Goal: Communication & Community: Answer question/provide support

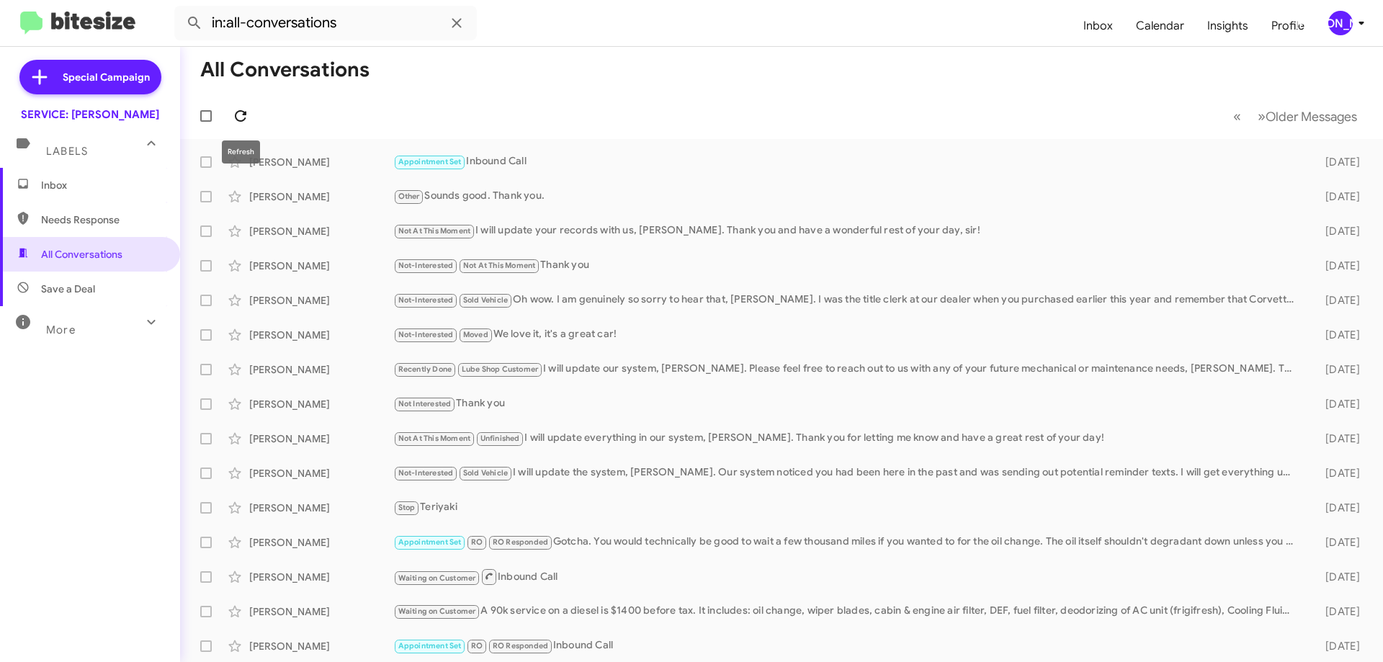
click at [231, 122] on span at bounding box center [240, 115] width 29 height 17
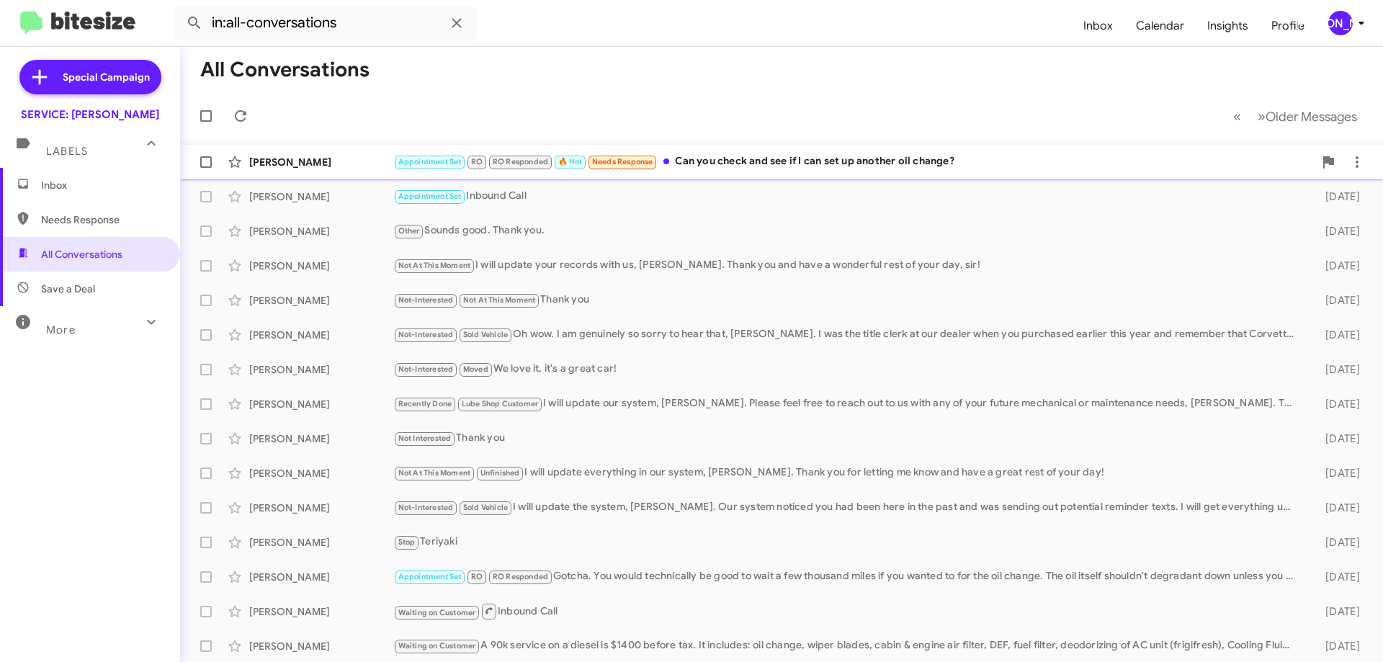
click at [909, 164] on div "Appointment Set RO RO Responded 🔥 Hot Needs Response Can you check and see if I…" at bounding box center [853, 161] width 921 height 17
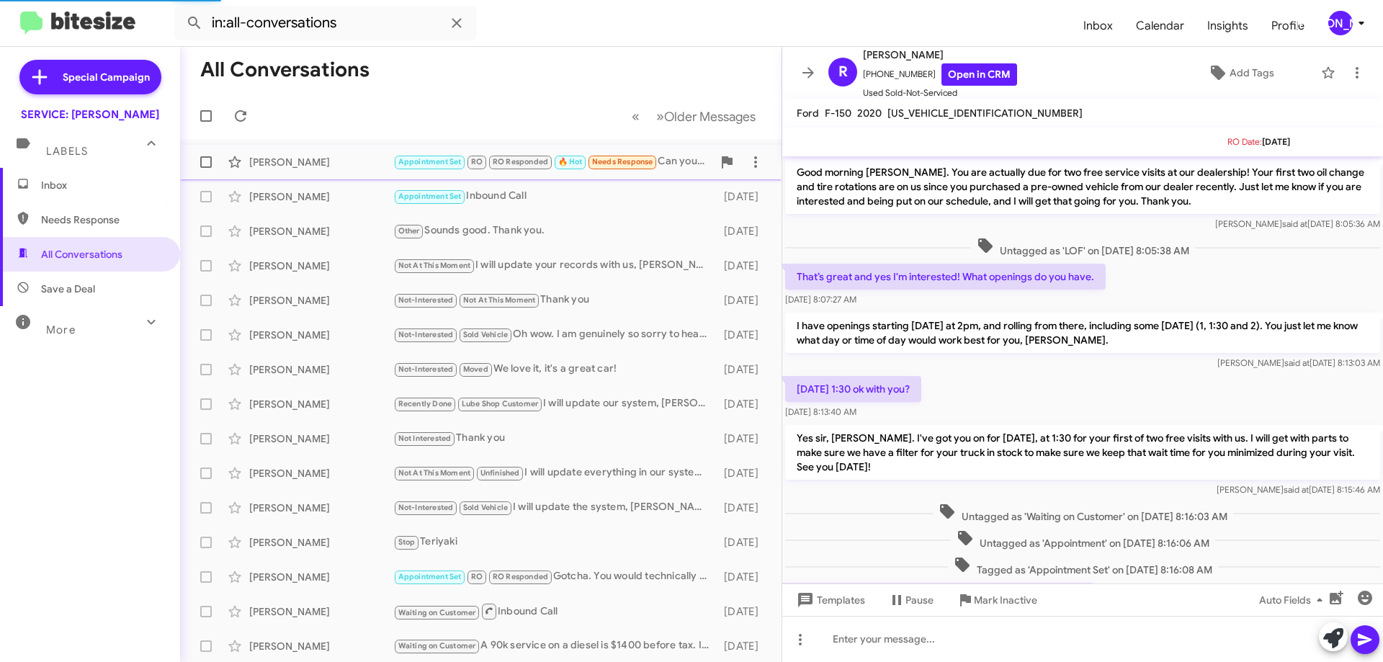
scroll to position [524, 0]
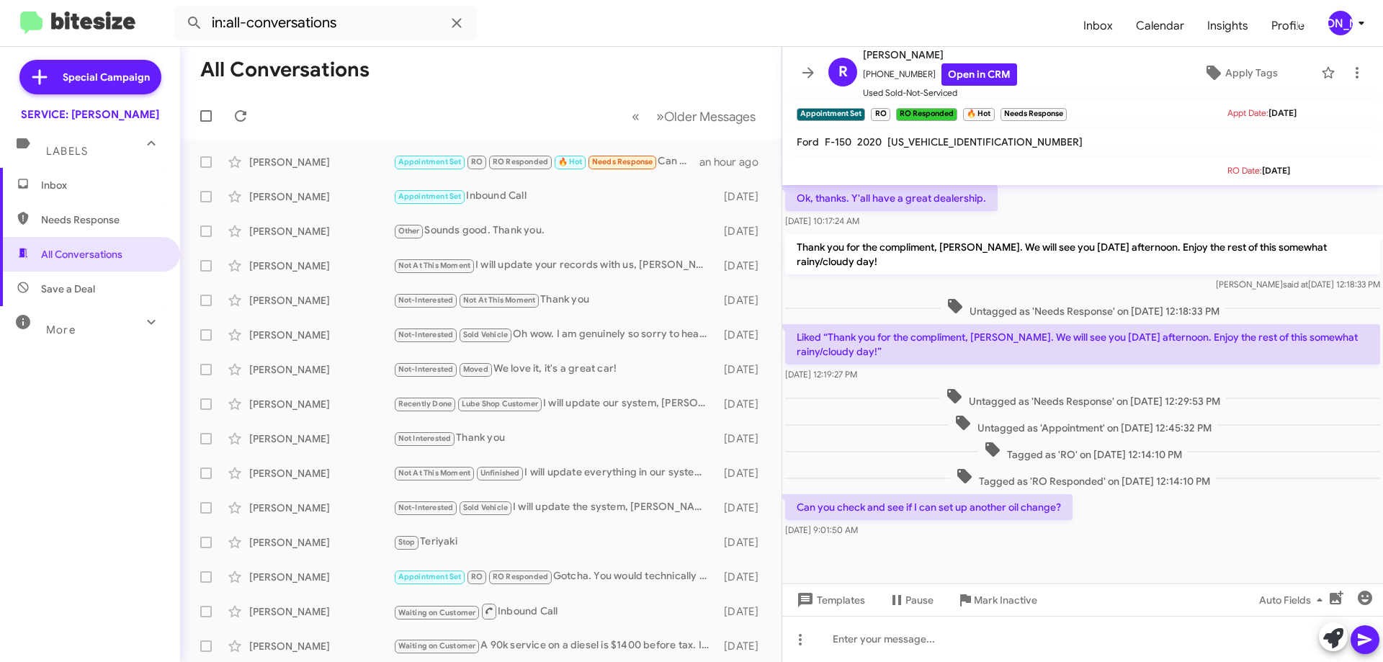
click at [938, 137] on span "[US_VEHICLE_IDENTIFICATION_NUMBER]" at bounding box center [985, 141] width 195 height 13
copy span "[US_VEHICLE_IDENTIFICATION_NUMBER]"
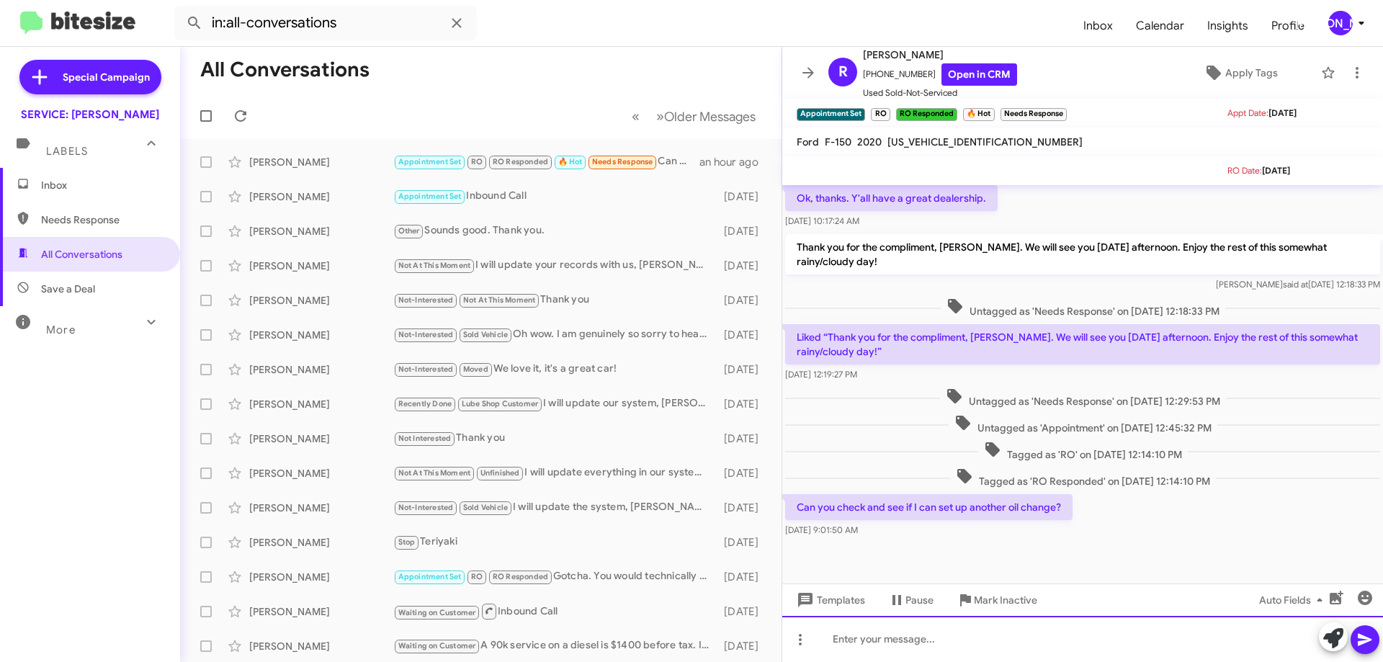
drag, startPoint x: 911, startPoint y: 633, endPoint x: 896, endPoint y: 619, distance: 19.9
click at [911, 631] on div at bounding box center [1082, 639] width 601 height 46
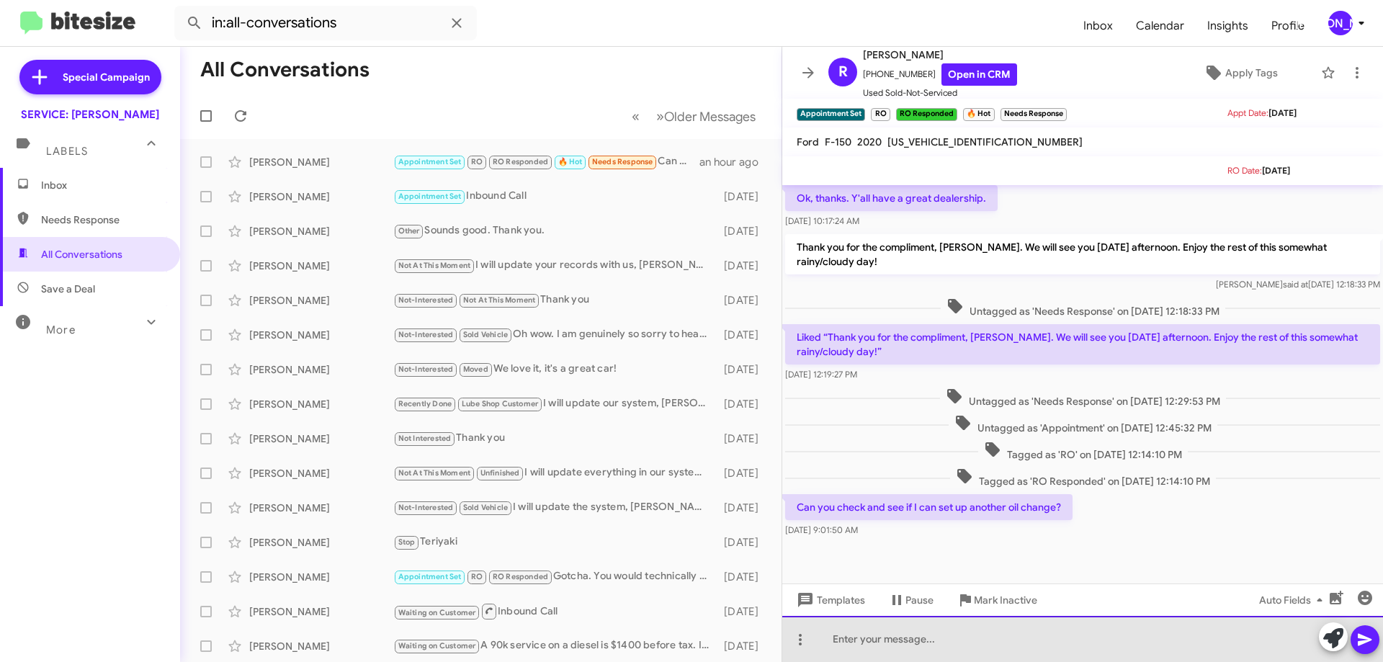
click at [896, 640] on div at bounding box center [1082, 639] width 601 height 46
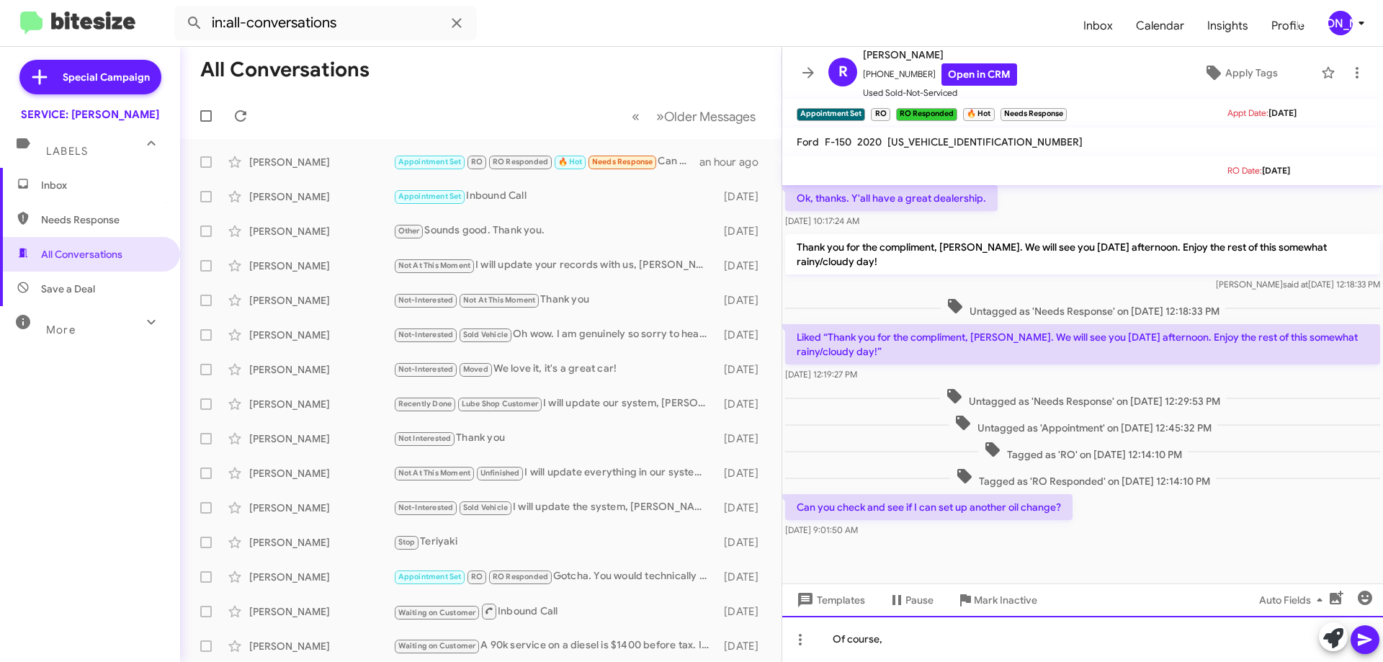
click at [977, 631] on div "Of course," at bounding box center [1082, 639] width 601 height 46
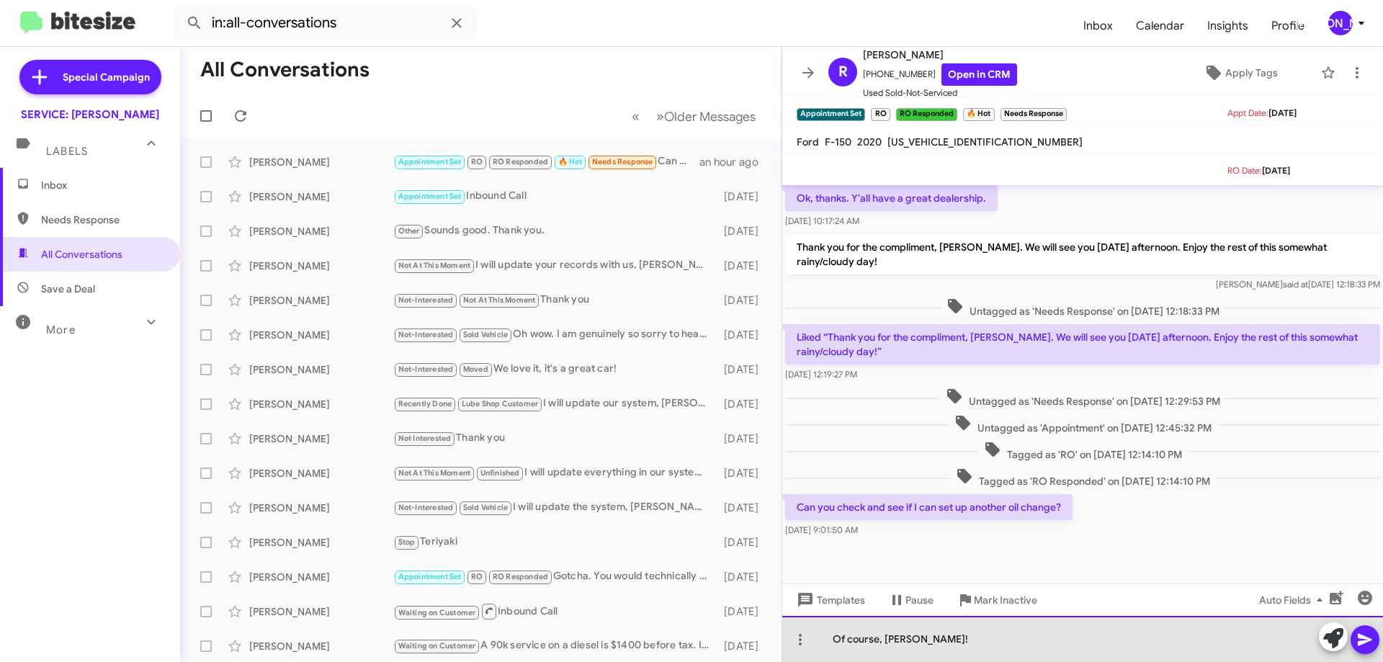
click at [1029, 653] on div "Of course, [PERSON_NAME]!" at bounding box center [1082, 639] width 601 height 46
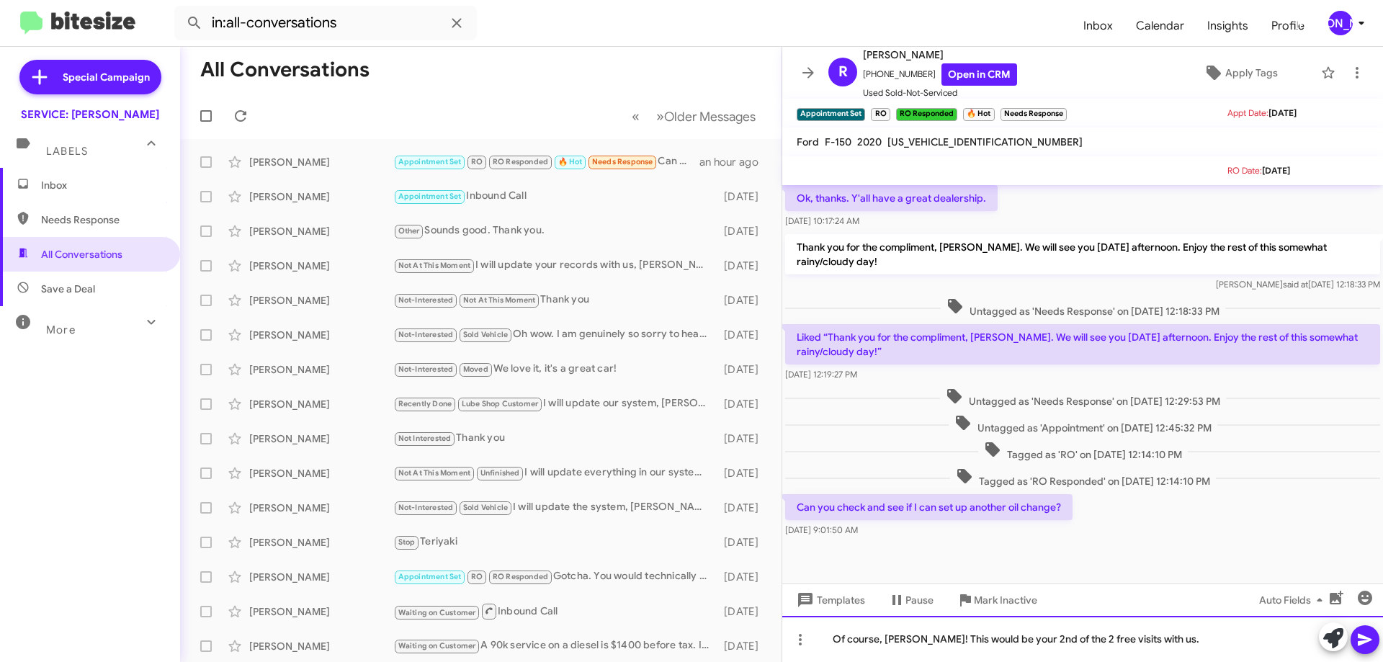
click at [1236, 640] on div "Of course, [PERSON_NAME]! This would be your 2nd of the 2 free visits with us." at bounding box center [1082, 639] width 601 height 46
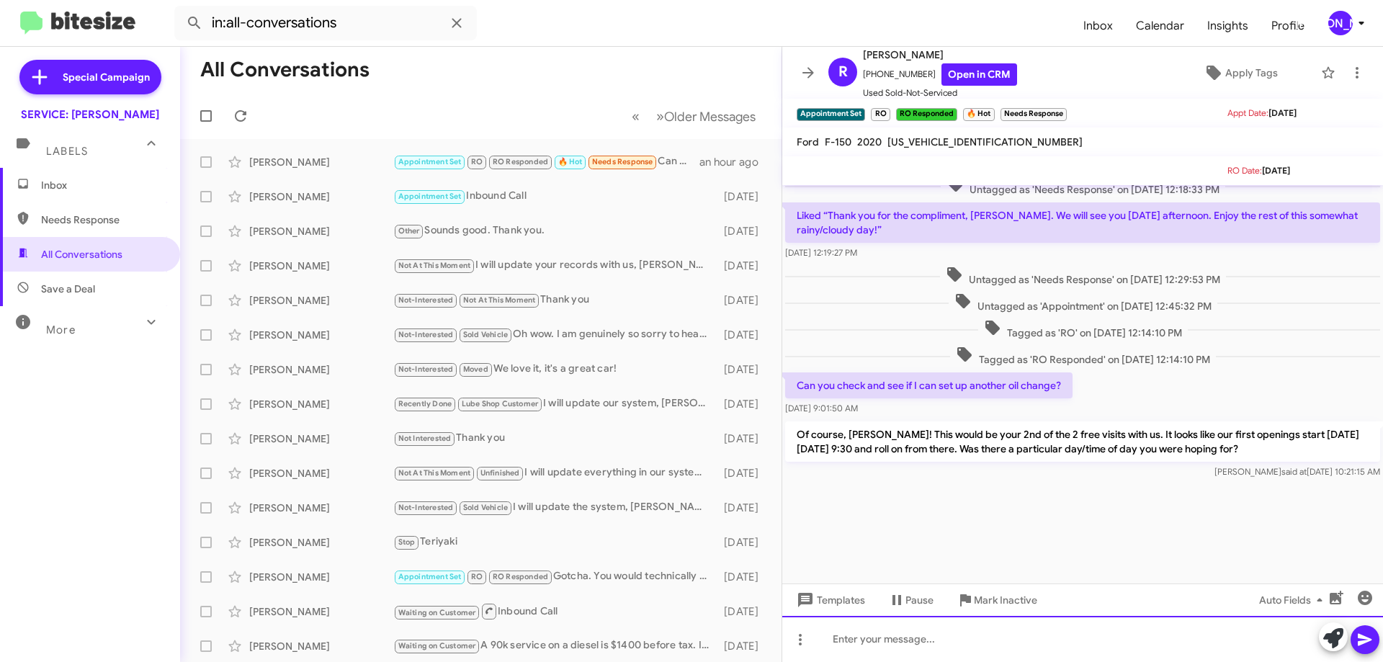
scroll to position [1167, 0]
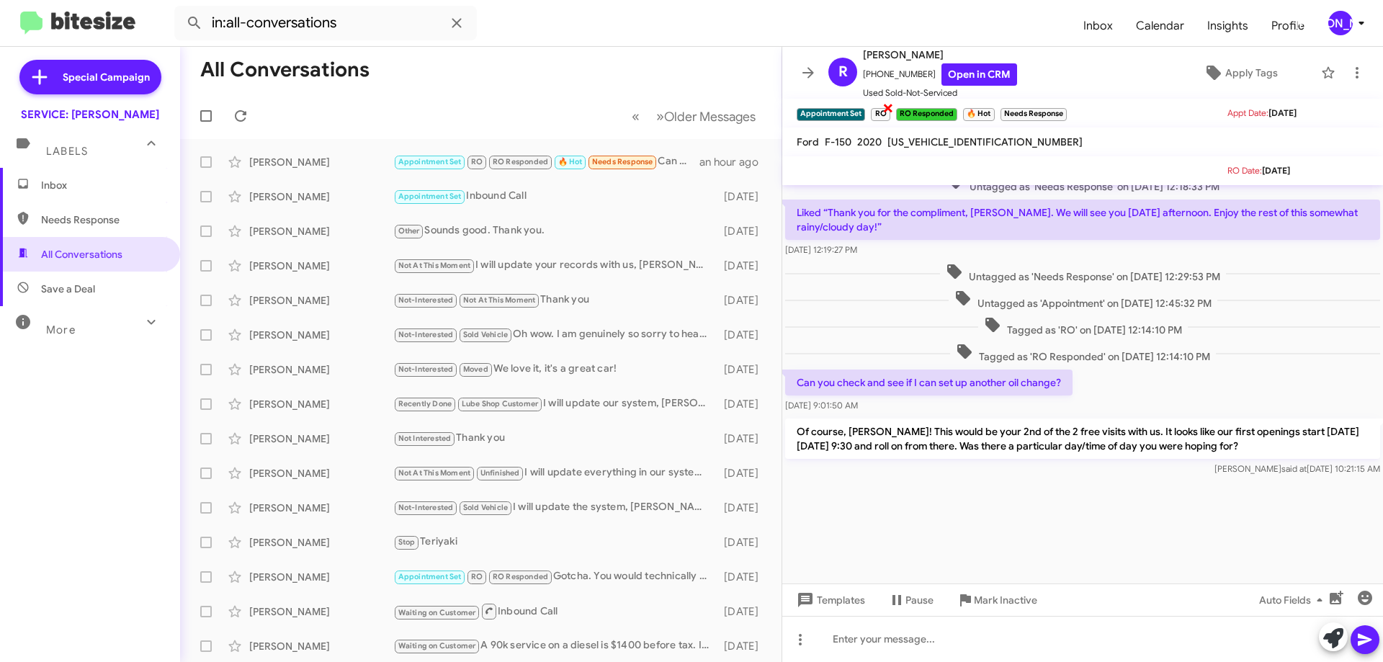
click at [891, 108] on span "×" at bounding box center [889, 107] width 12 height 17
click at [862, 108] on span "×" at bounding box center [863, 107] width 12 height 17
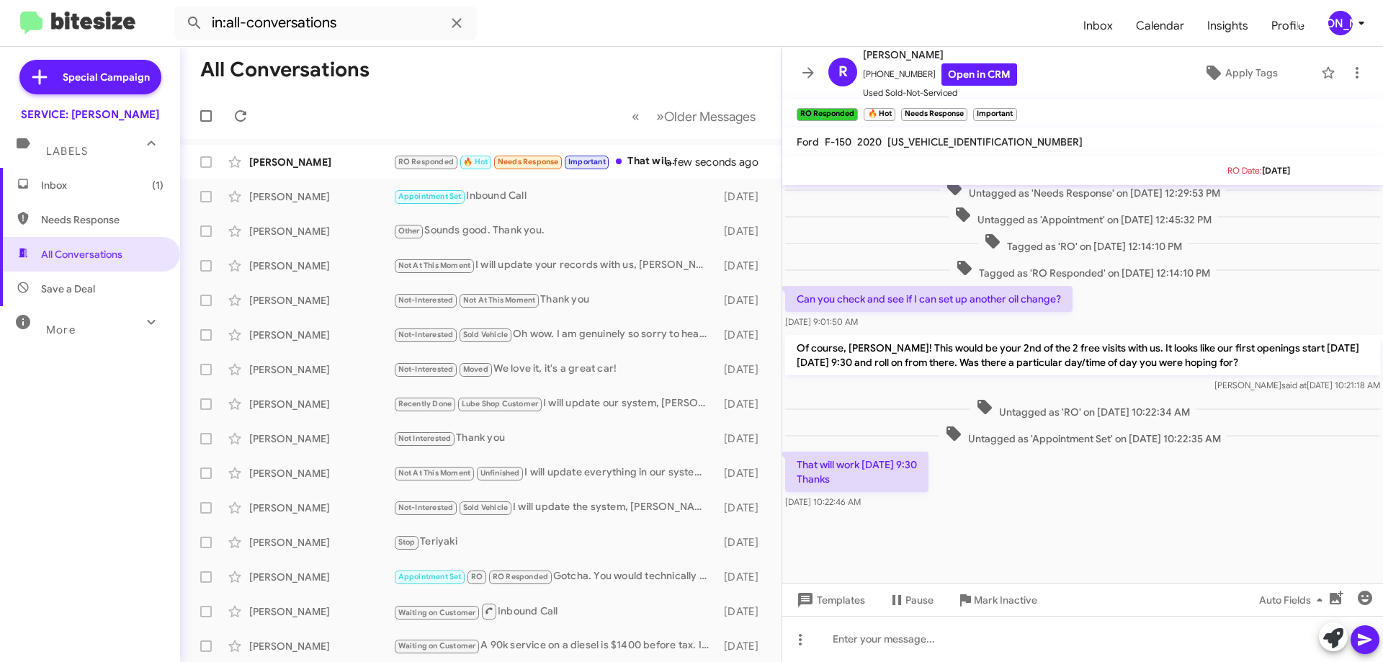
scroll to position [517, 0]
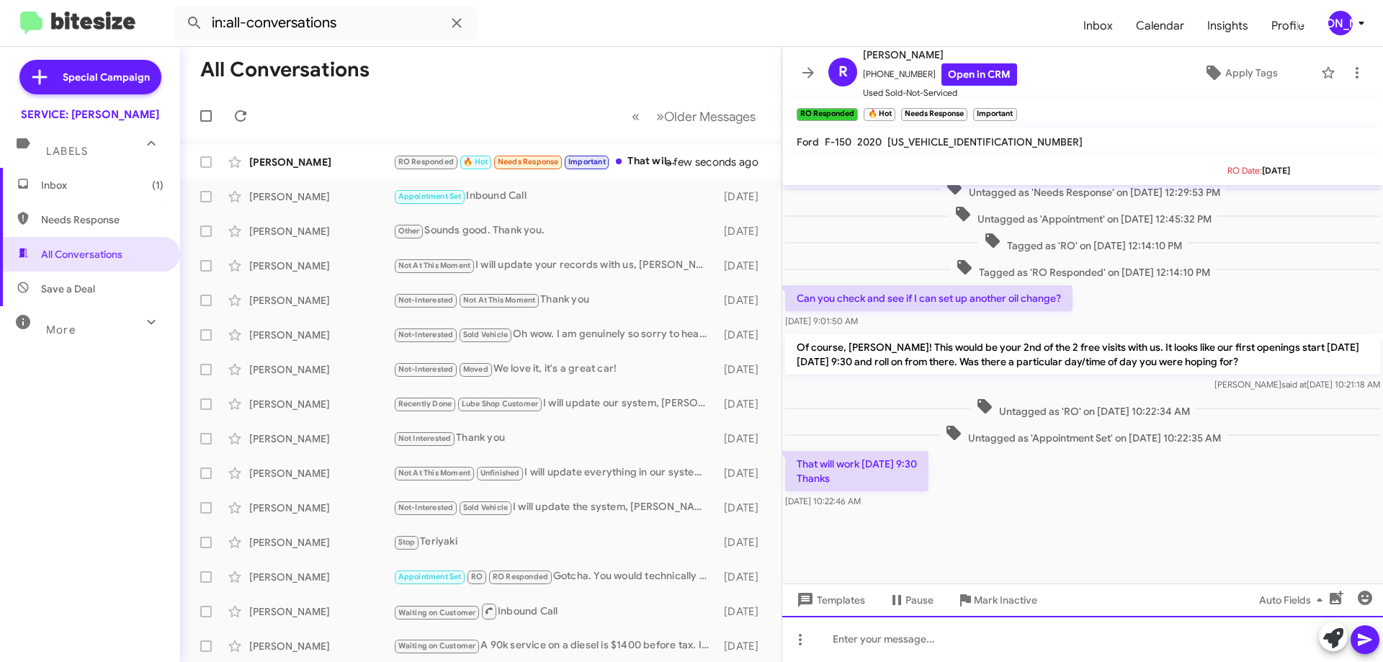
click at [980, 642] on div at bounding box center [1082, 639] width 601 height 46
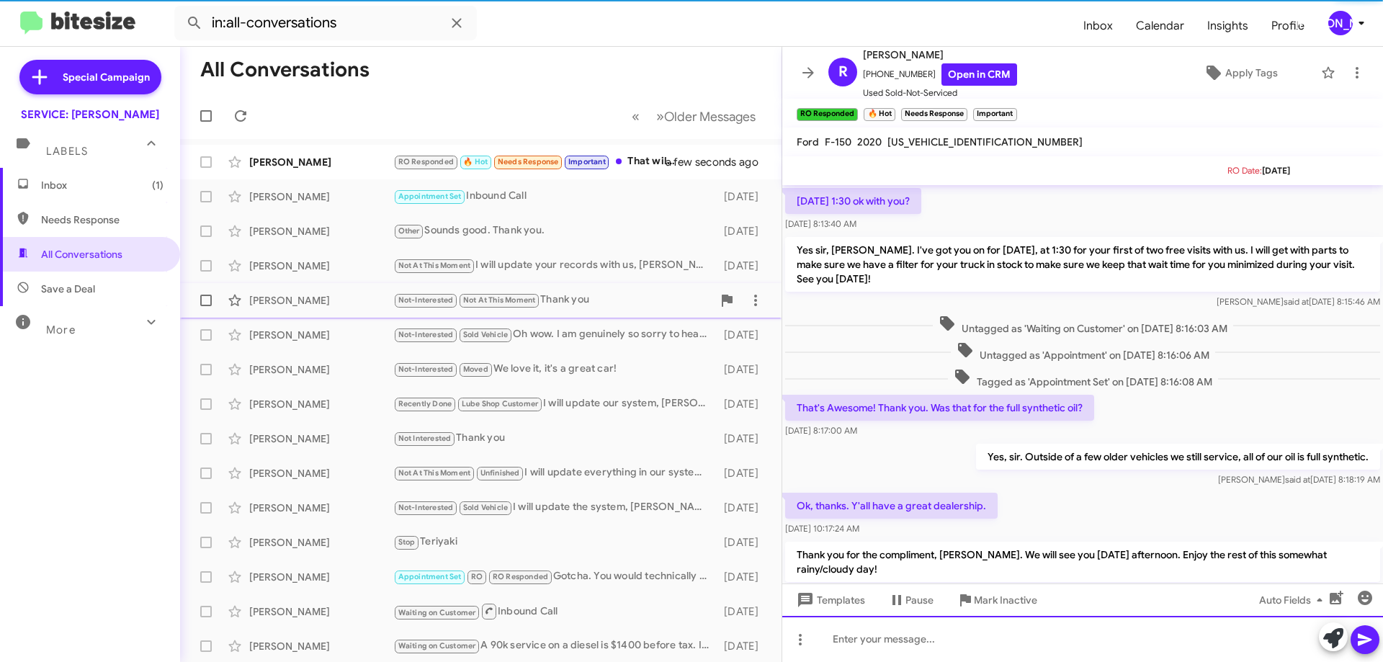
scroll to position [72, 0]
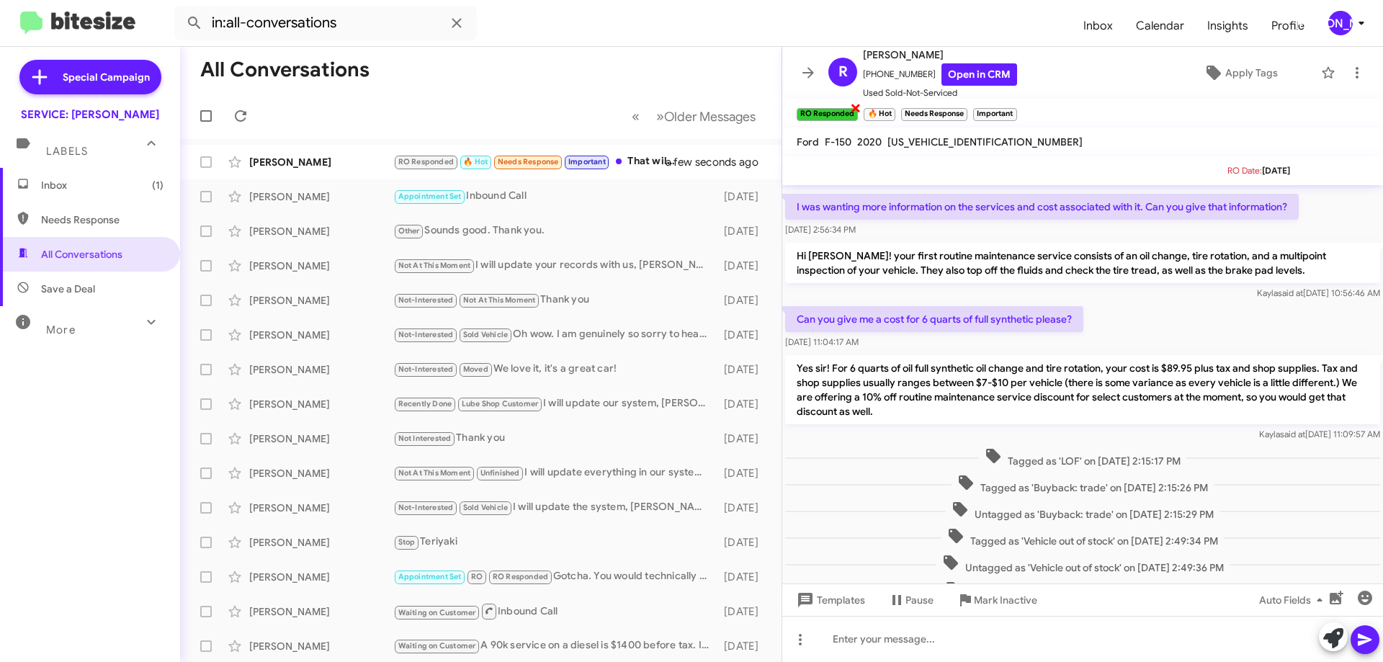
click at [852, 104] on span "×" at bounding box center [856, 107] width 12 height 17
click at [827, 104] on span "×" at bounding box center [826, 107] width 12 height 17
click at [859, 106] on span "×" at bounding box center [861, 107] width 12 height 17
click at [841, 107] on span "×" at bounding box center [838, 107] width 12 height 17
click at [1251, 70] on span "Apply Tags" at bounding box center [1251, 73] width 53 height 26
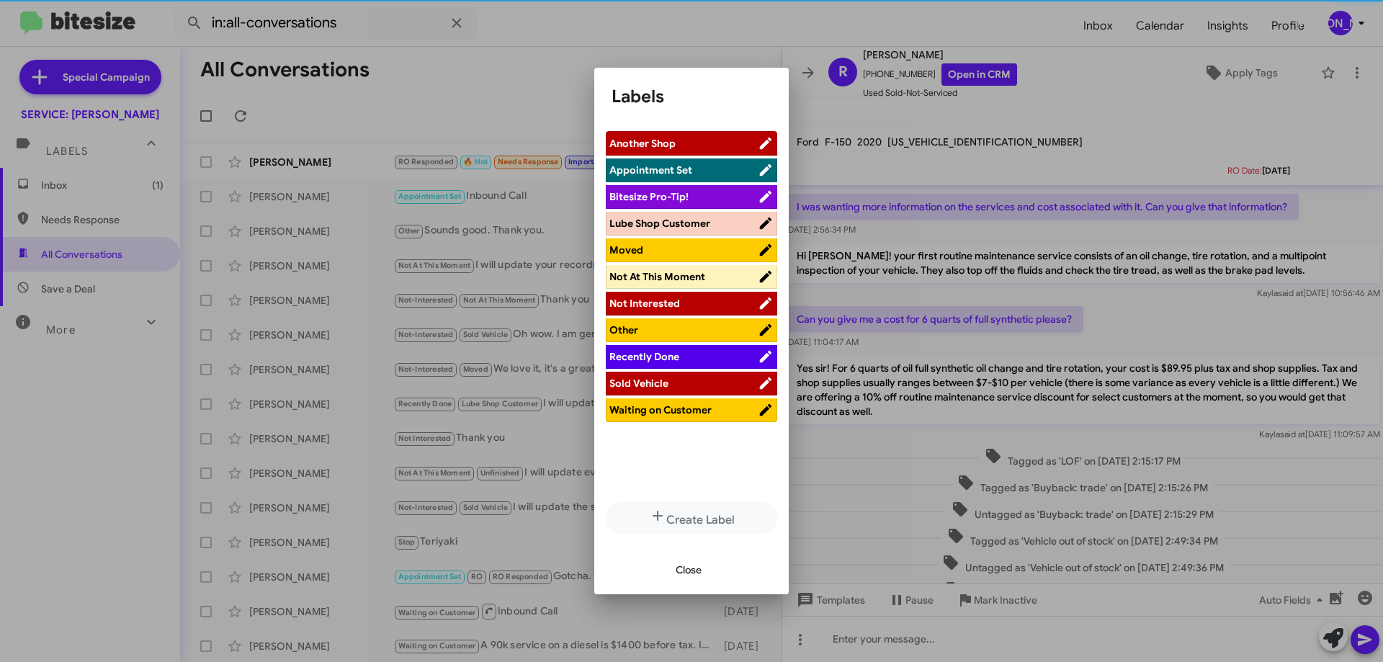
click at [703, 167] on span "Appointment Set" at bounding box center [683, 170] width 148 height 14
click at [682, 576] on span "Close" at bounding box center [689, 570] width 26 height 26
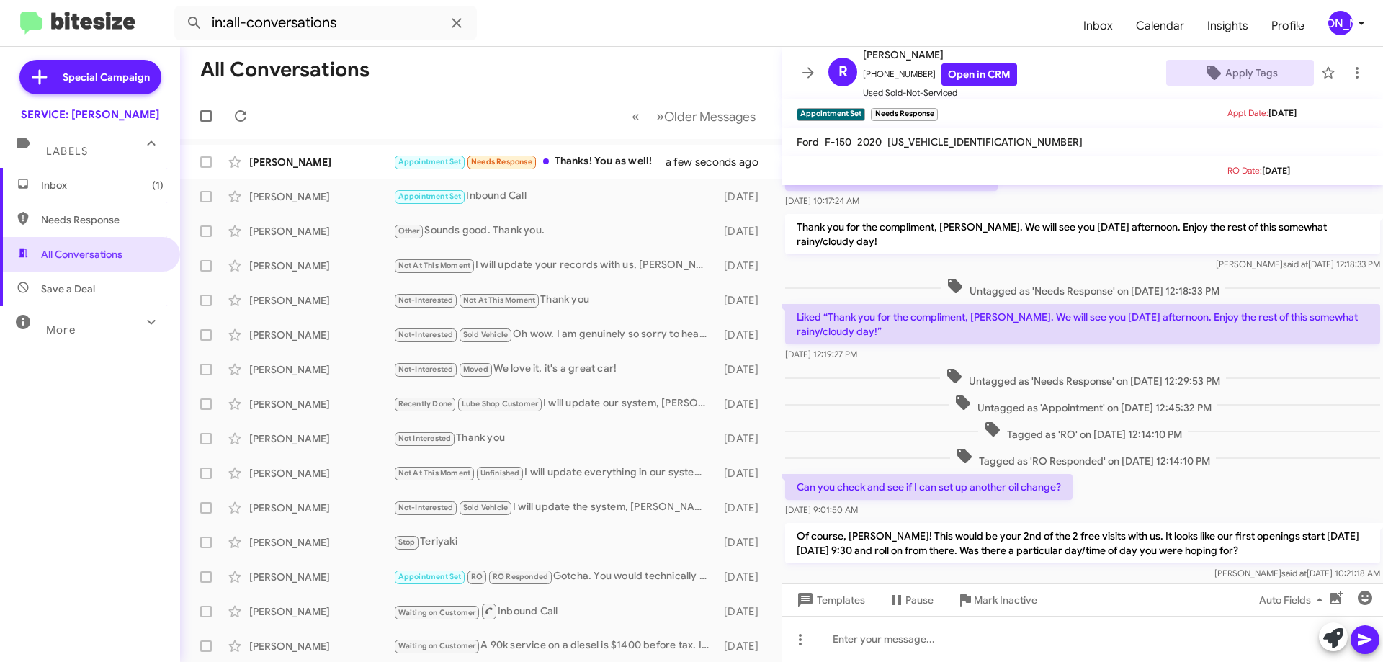
scroll to position [480, 0]
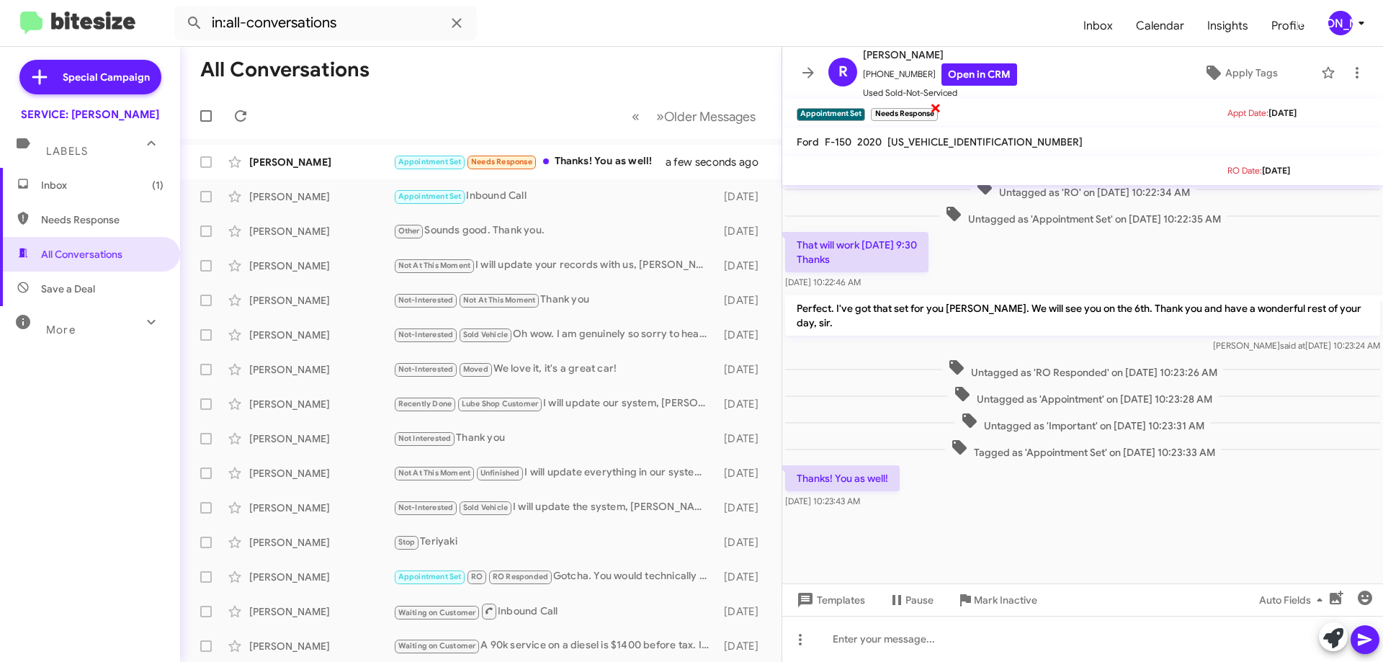
click at [934, 104] on span "×" at bounding box center [936, 107] width 12 height 17
click at [1352, 74] on icon at bounding box center [1357, 72] width 17 height 17
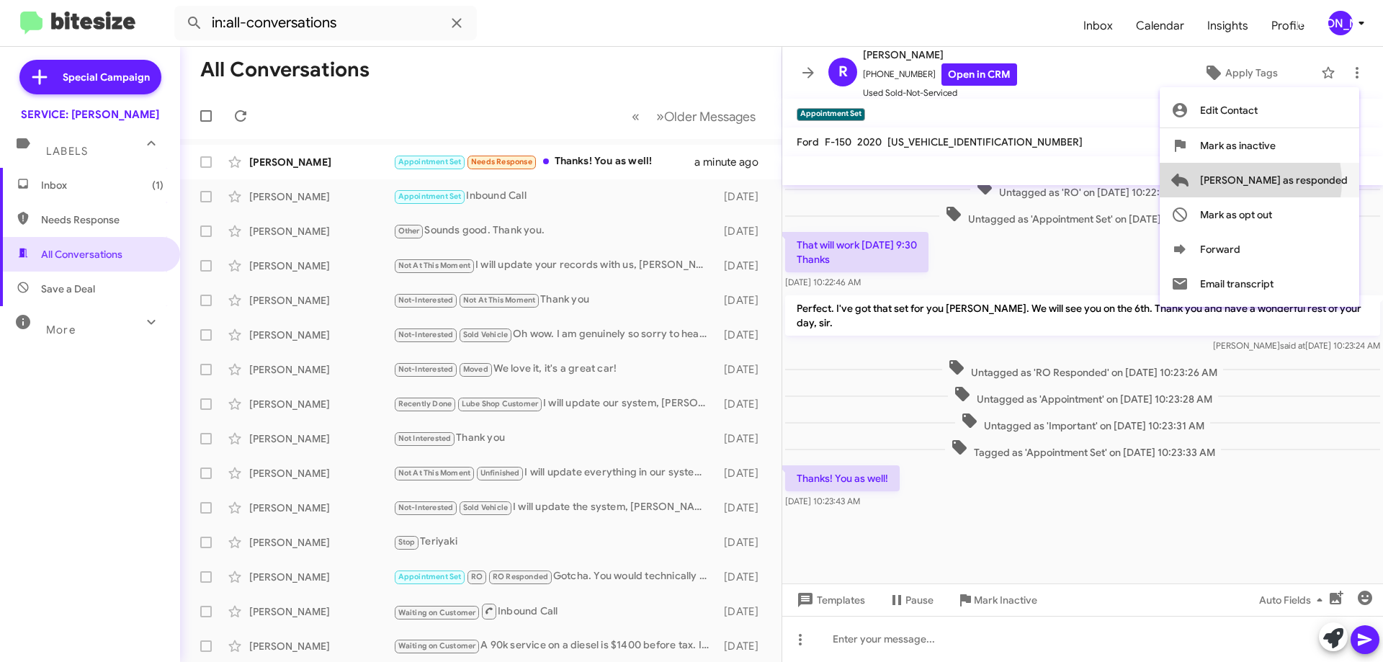
click at [1308, 182] on span "[PERSON_NAME] as responded" at bounding box center [1274, 180] width 148 height 35
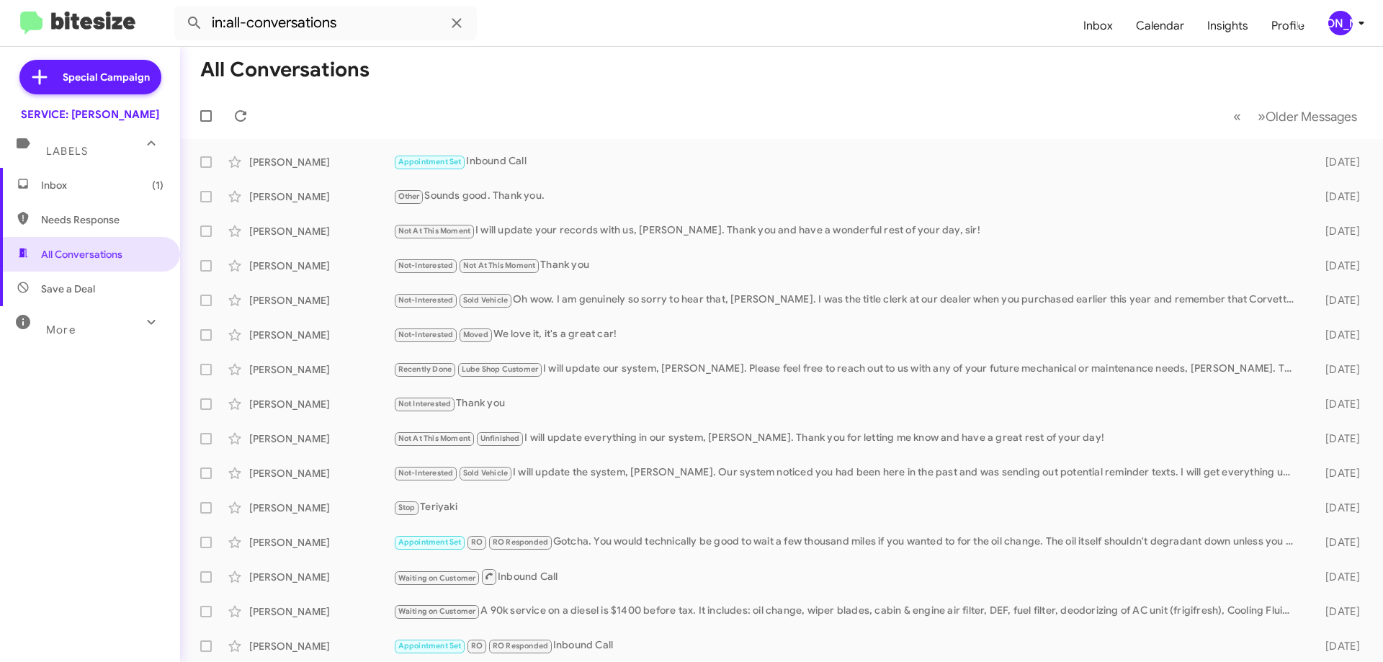
click at [105, 188] on span "Inbox (1)" at bounding box center [102, 185] width 122 height 14
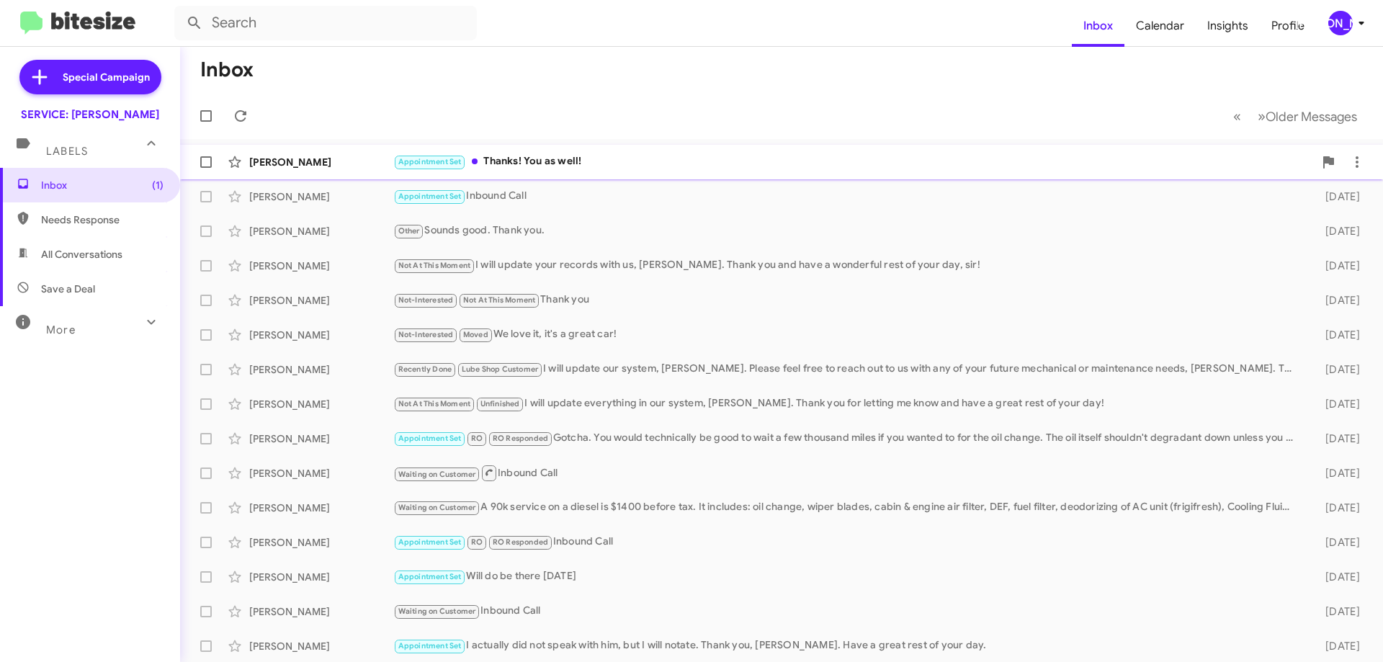
click at [535, 150] on div "[PERSON_NAME] Appointment Set Thanks! You as well! a minute ago" at bounding box center [782, 162] width 1180 height 29
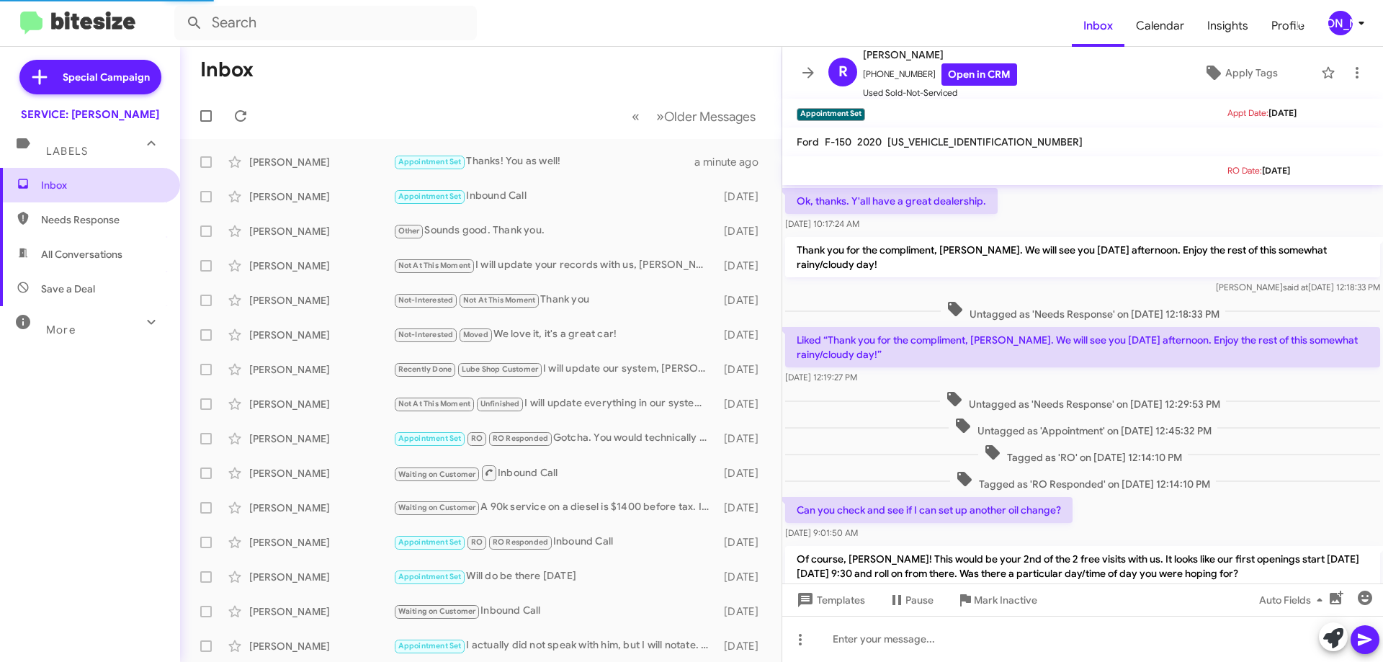
scroll to position [429, 0]
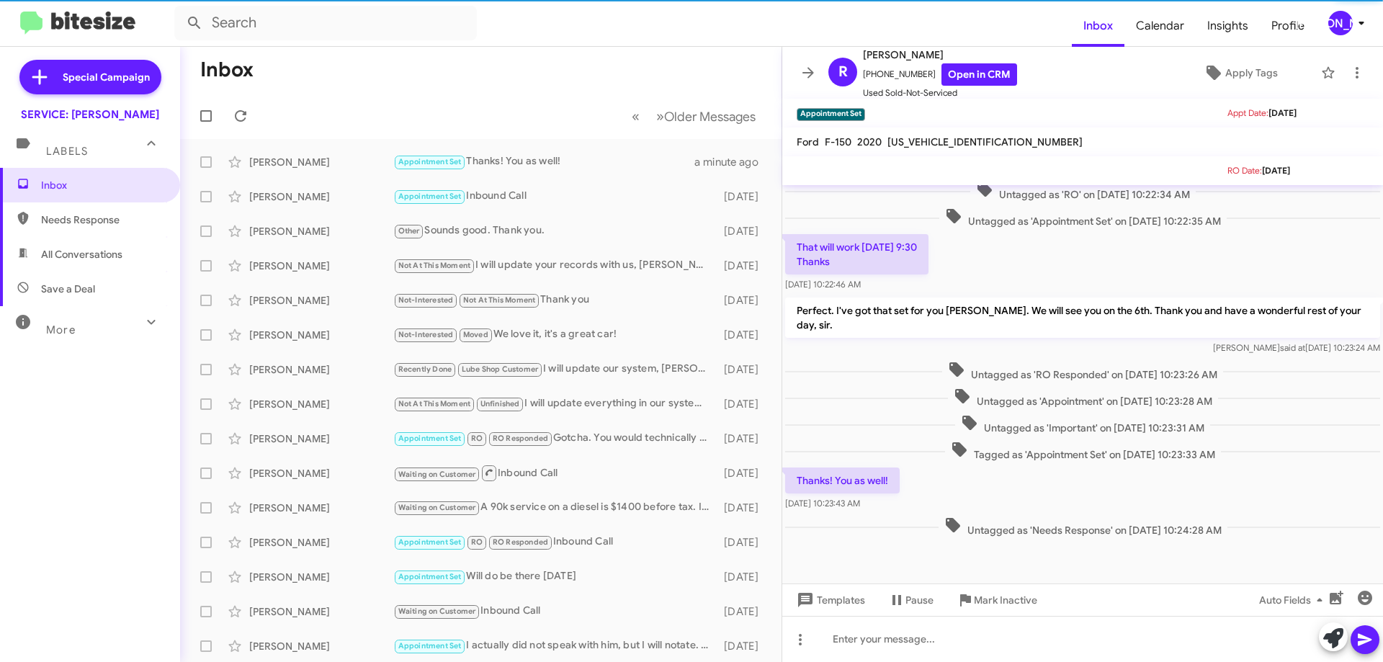
click at [91, 242] on span "All Conversations" at bounding box center [90, 254] width 180 height 35
type input "in:all-conversations"
